Goal: Transaction & Acquisition: Purchase product/service

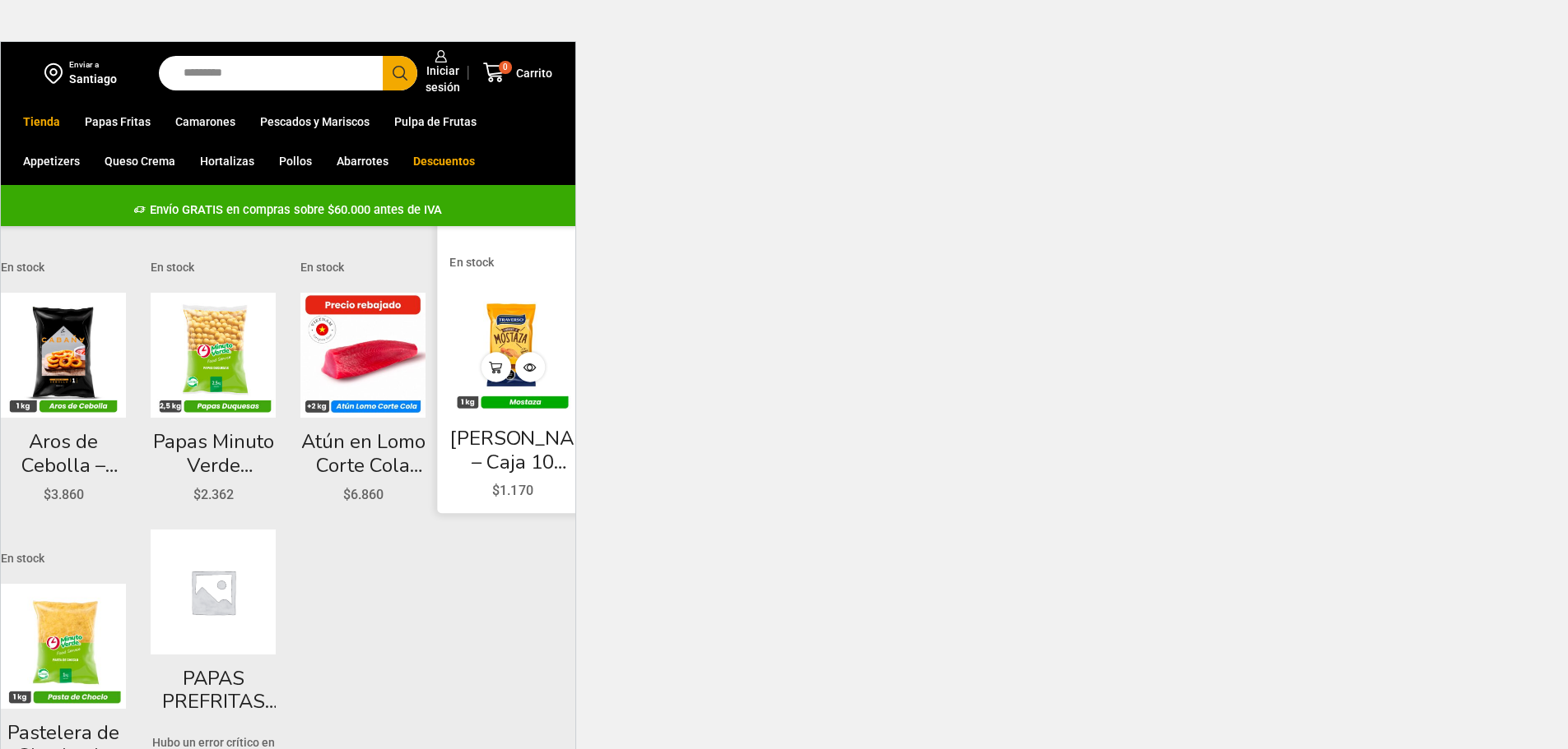
scroll to position [109, 0]
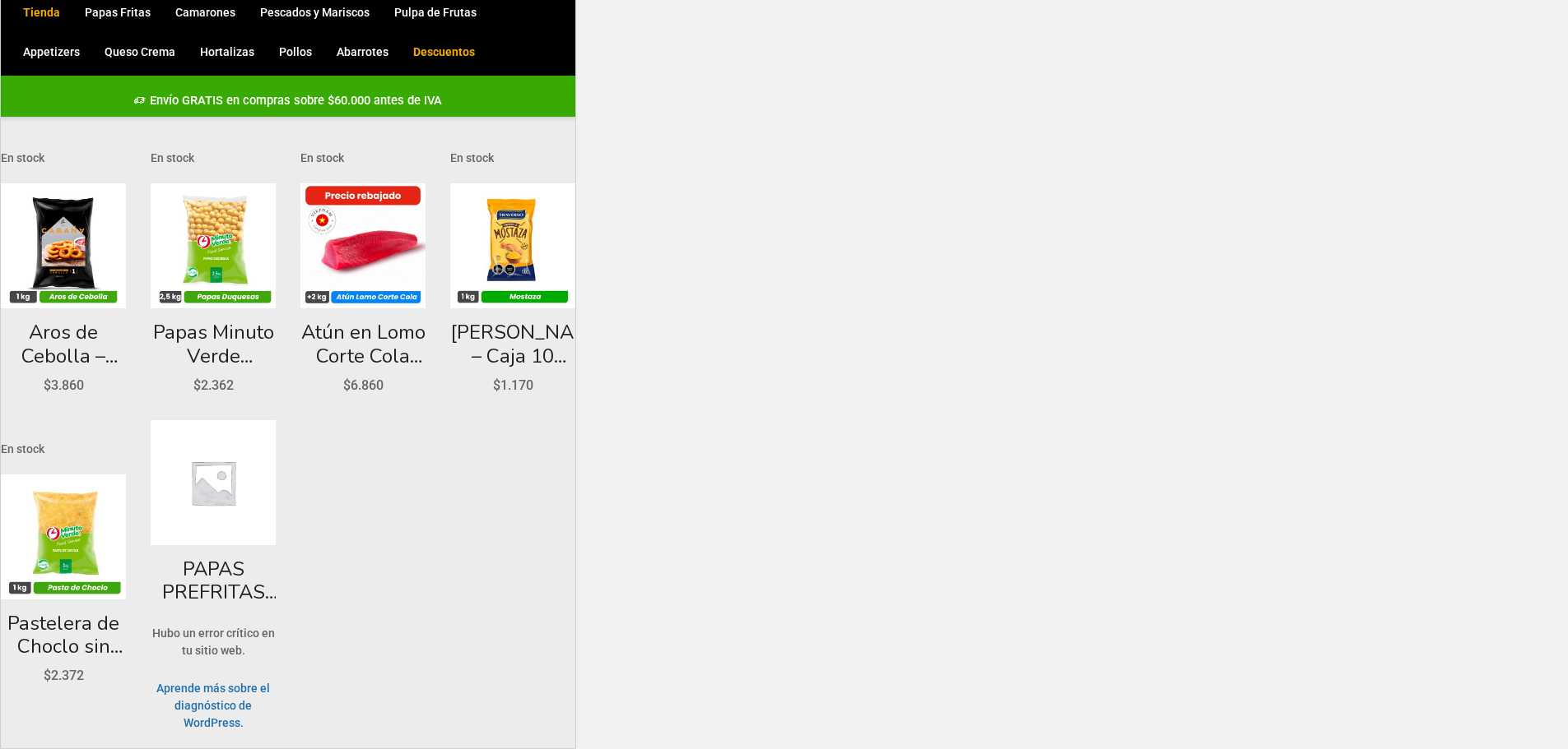
drag, startPoint x: 1014, startPoint y: 89, endPoint x: 1052, endPoint y: 111, distance: 43.9
click at [1014, 90] on html "WordPress WooCommerce Themes Enviar a Santiago Search input Search Iniciar sesi…" at bounding box center [784, 320] width 1568 height 858
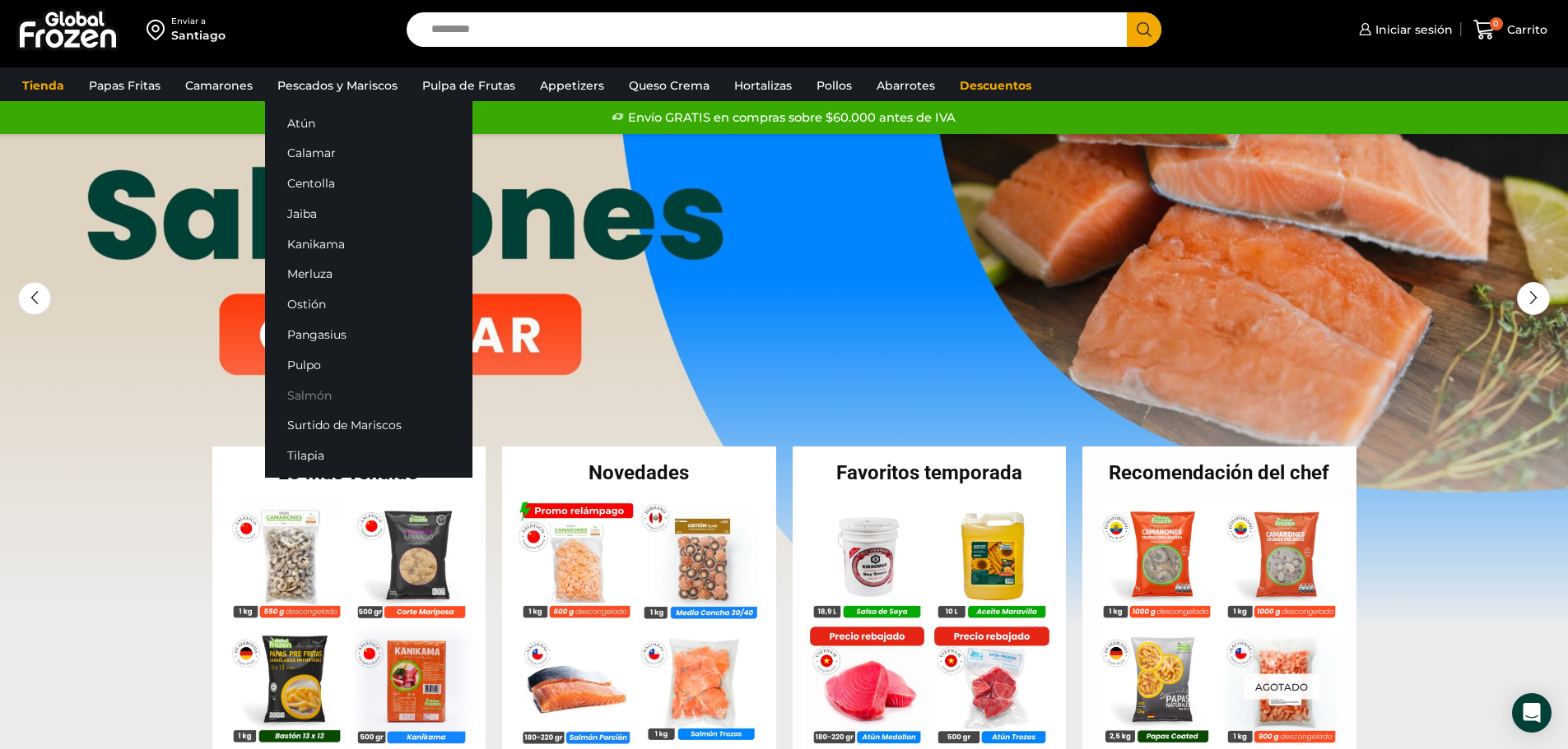
click at [317, 390] on link "Salmón" at bounding box center [369, 394] width 208 height 30
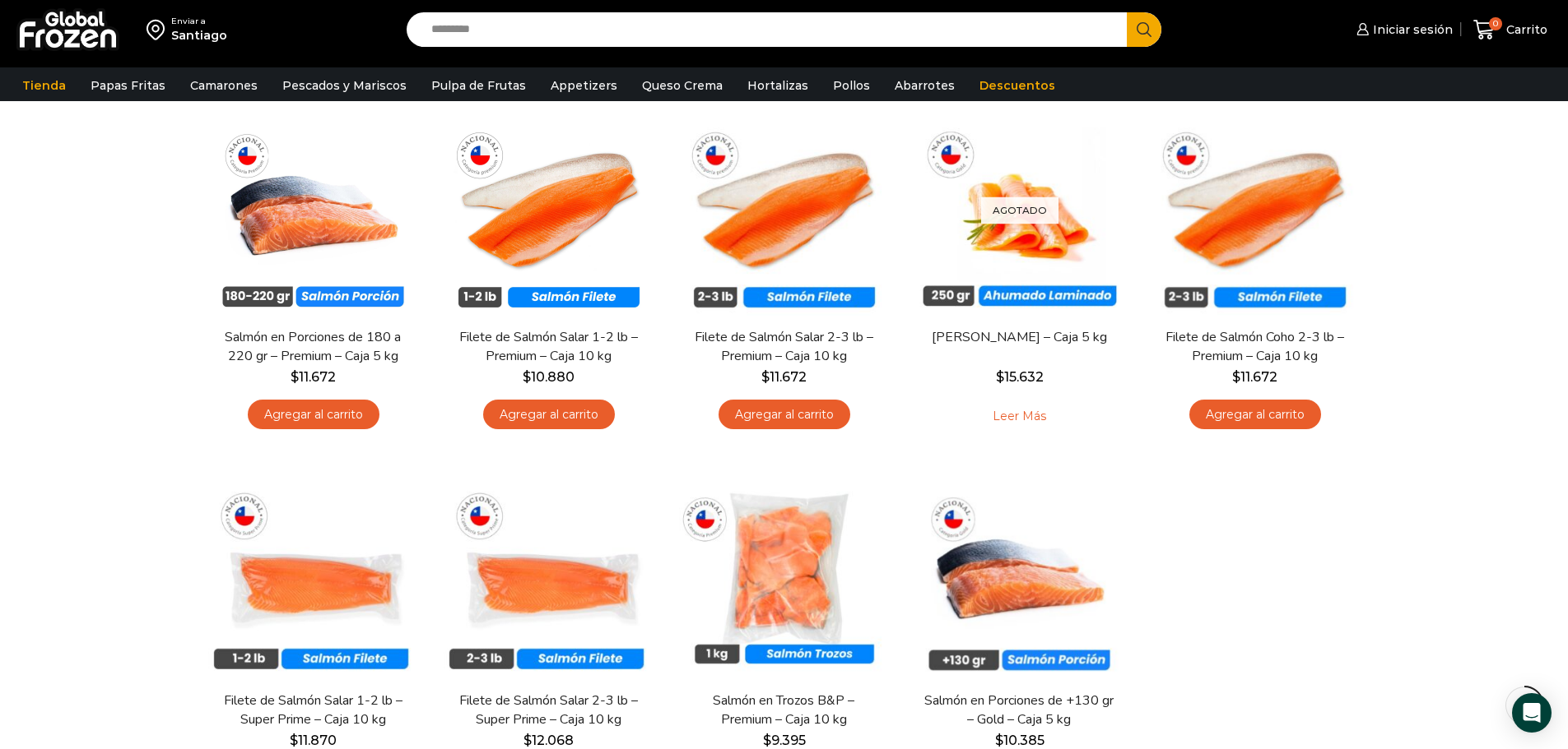
scroll to position [411, 0]
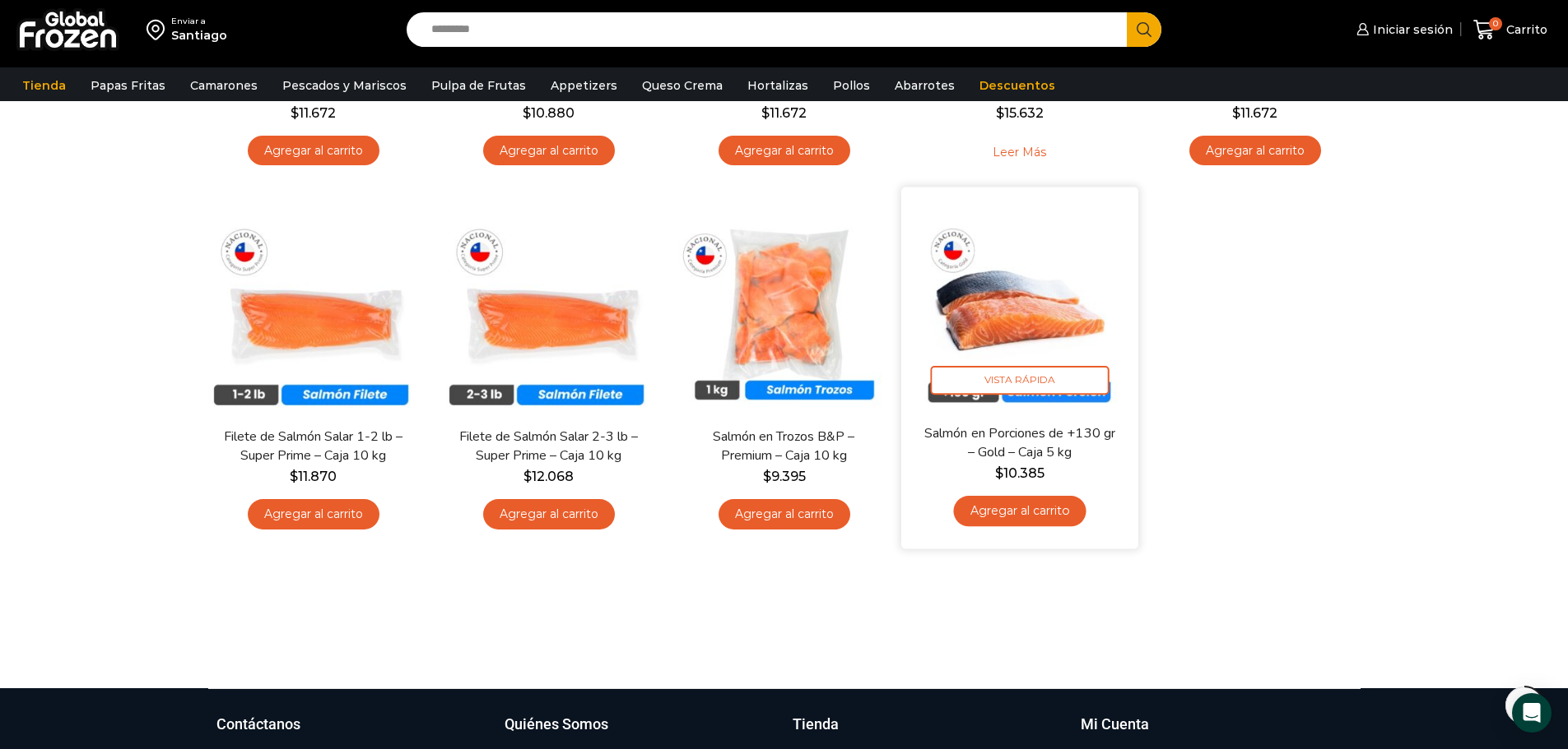
click at [1051, 454] on link "Salmón en Porciones de +130 gr – Gold – Caja 5 kg" at bounding box center [1019, 443] width 191 height 38
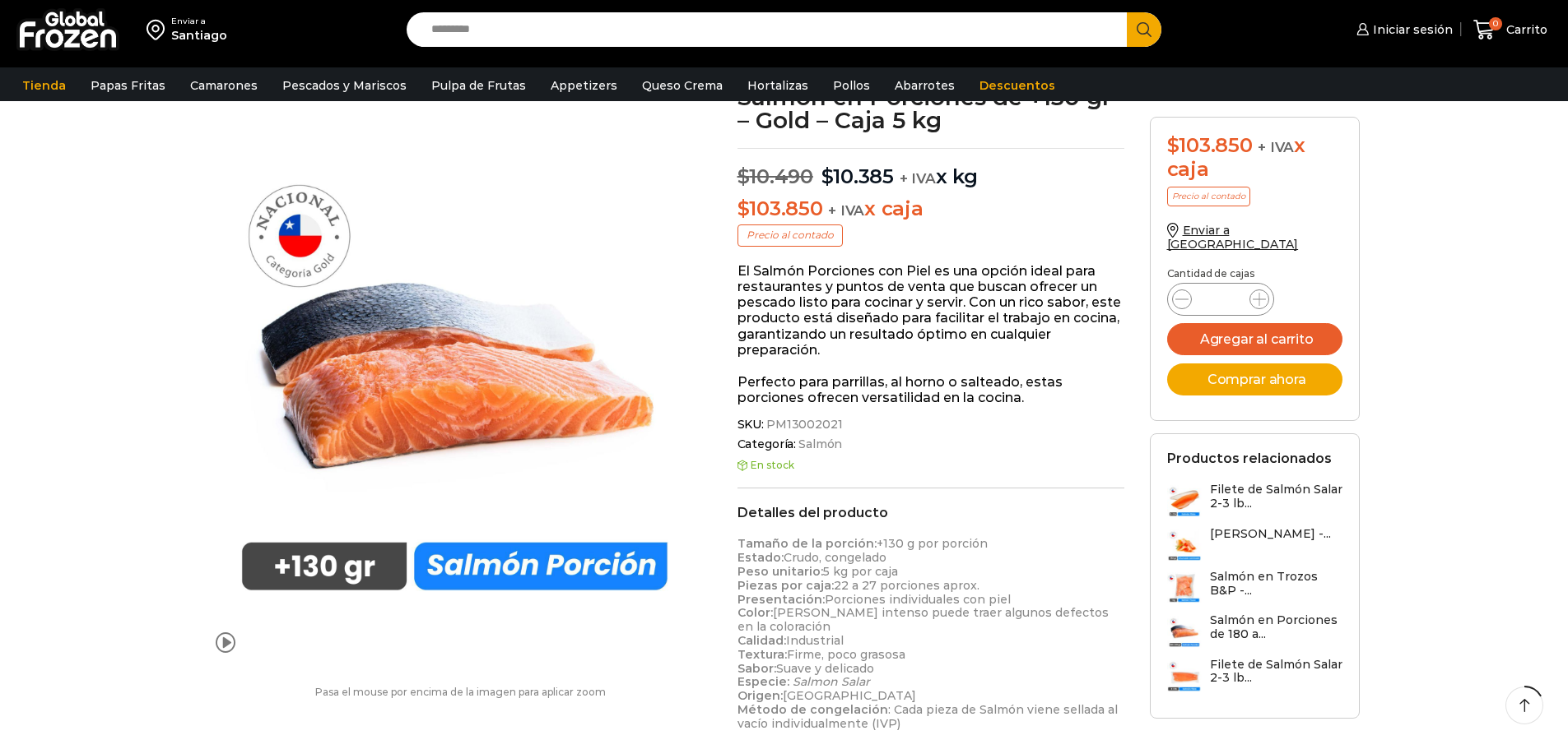
scroll to position [165, 0]
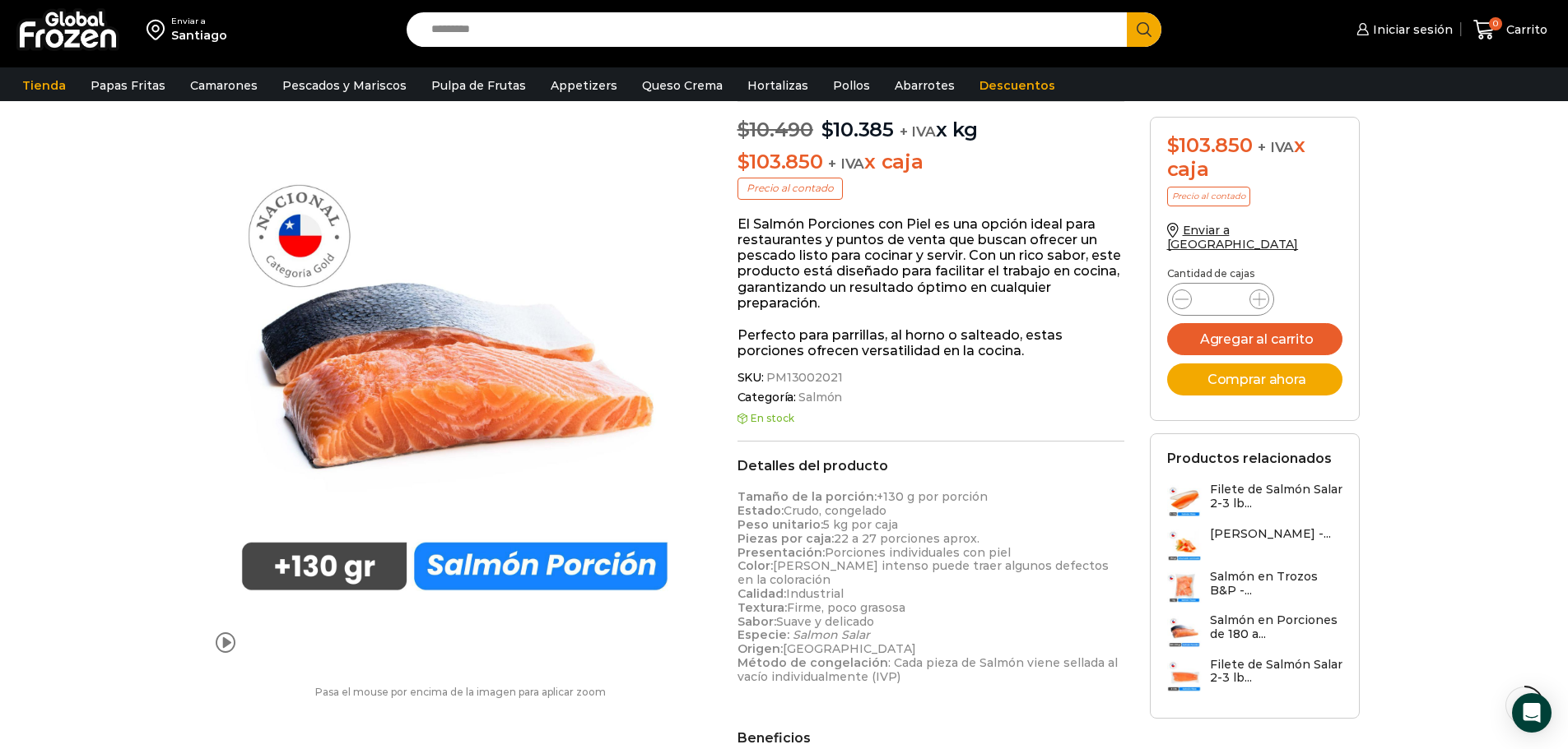
click at [554, 33] on input "Search input" at bounding box center [771, 30] width 696 height 35
type input "**********"
click at [1126, 12] on button "Search" at bounding box center [1144, 30] width 35 height 35
